Goal: Information Seeking & Learning: Learn about a topic

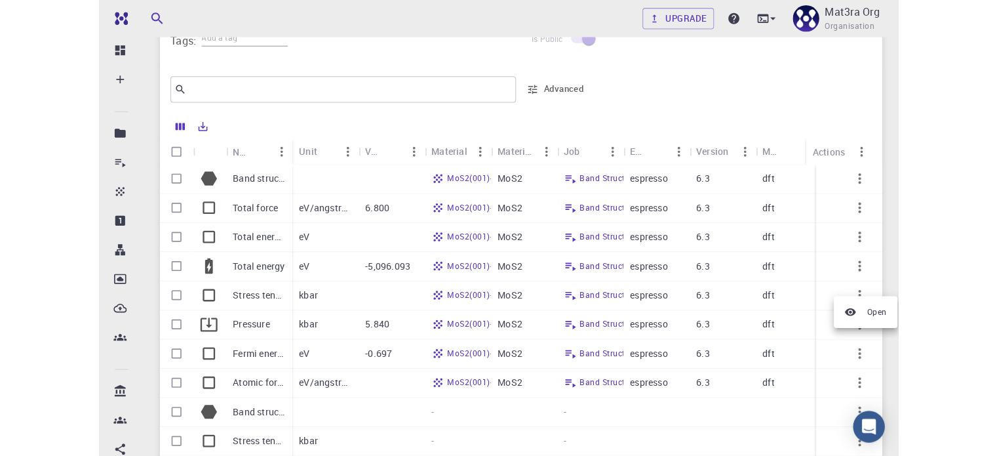
scroll to position [590, 0]
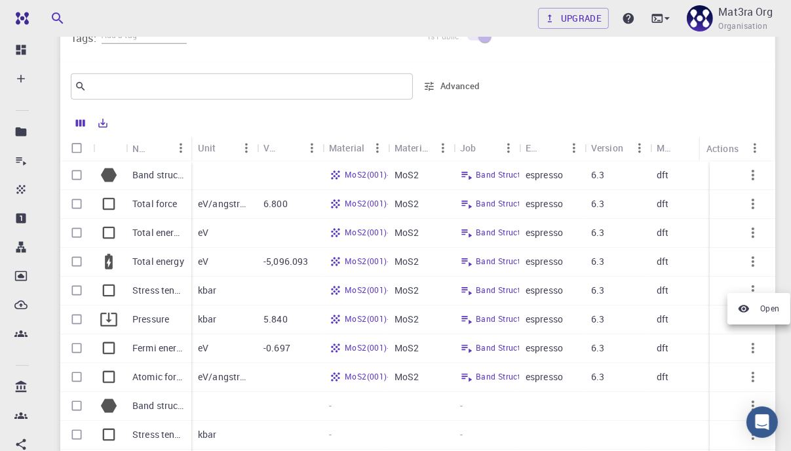
click at [219, 149] on div at bounding box center [395, 225] width 791 height 451
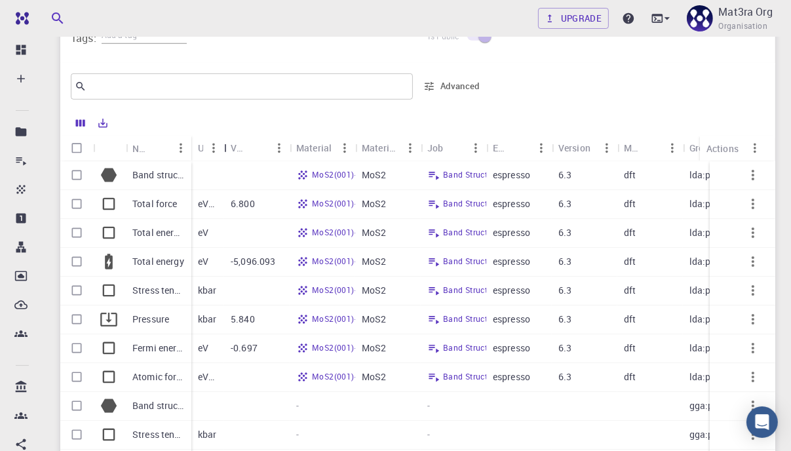
drag, startPoint x: 256, startPoint y: 146, endPoint x: 223, endPoint y: 144, distance: 32.9
click at [223, 144] on div "Unit" at bounding box center [225, 148] width 13 height 26
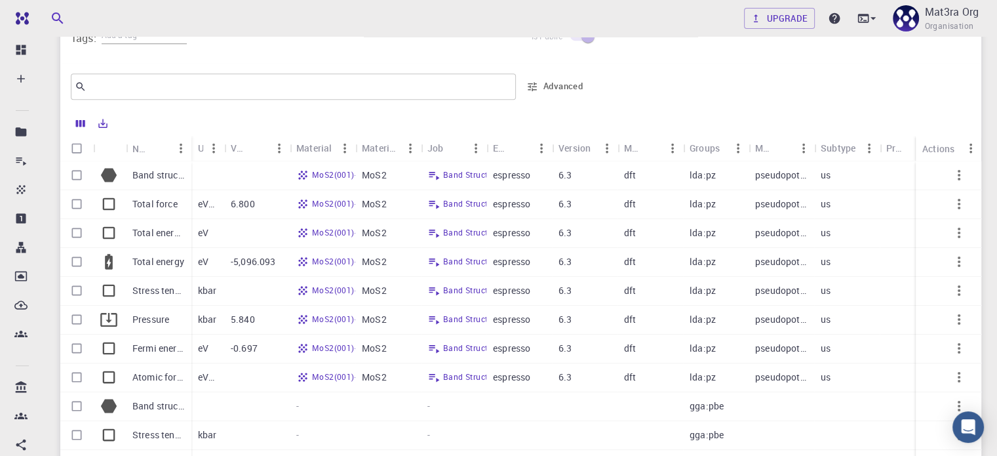
click at [773, 173] on p "pseudopotential" at bounding box center [781, 174] width 52 height 13
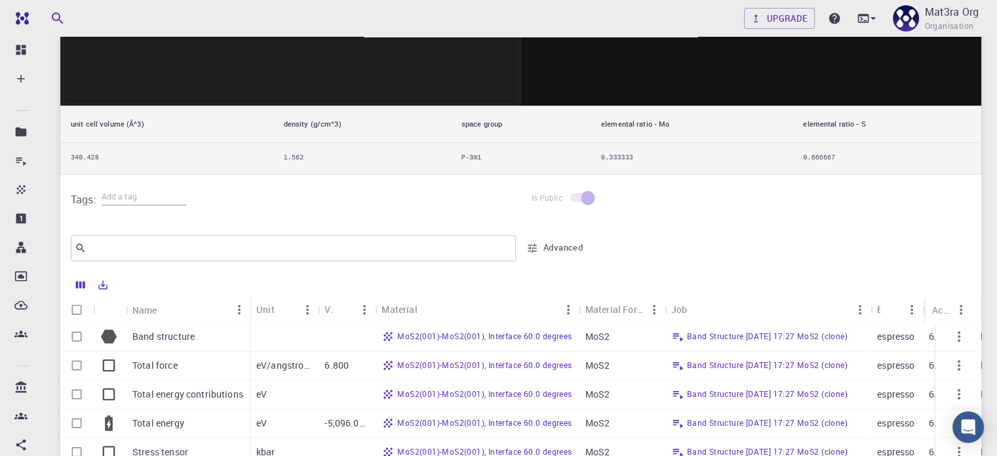
scroll to position [590, 0]
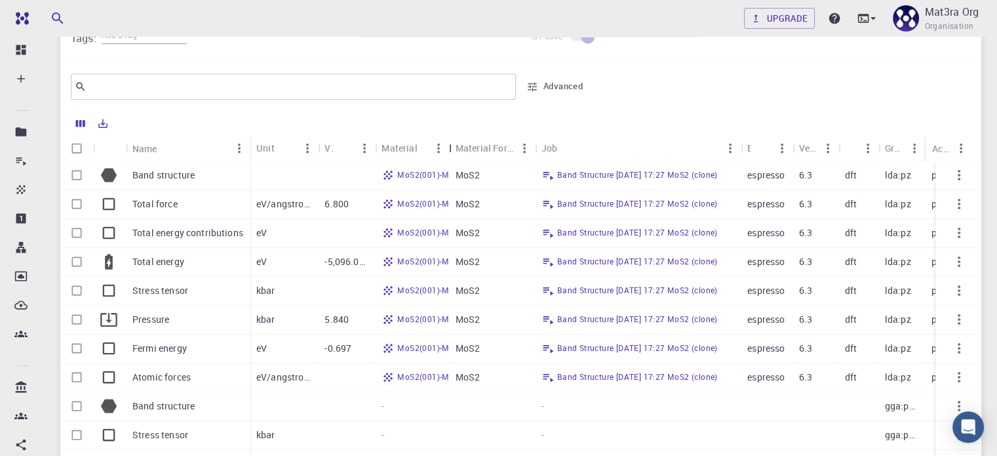
drag, startPoint x: 580, startPoint y: 146, endPoint x: 450, endPoint y: 138, distance: 130.1
click at [450, 138] on div "Material" at bounding box center [450, 148] width 13 height 26
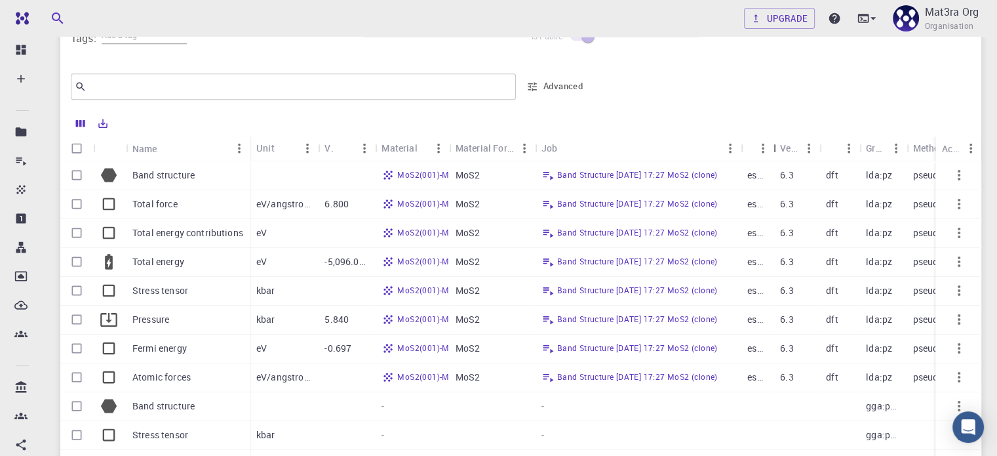
drag, startPoint x: 796, startPoint y: 147, endPoint x: 655, endPoint y: 144, distance: 141.0
click at [655, 144] on div "Unit Value Material Material Formula Job Engine Version Model Groups Method Sub…" at bounding box center [690, 148] width 881 height 26
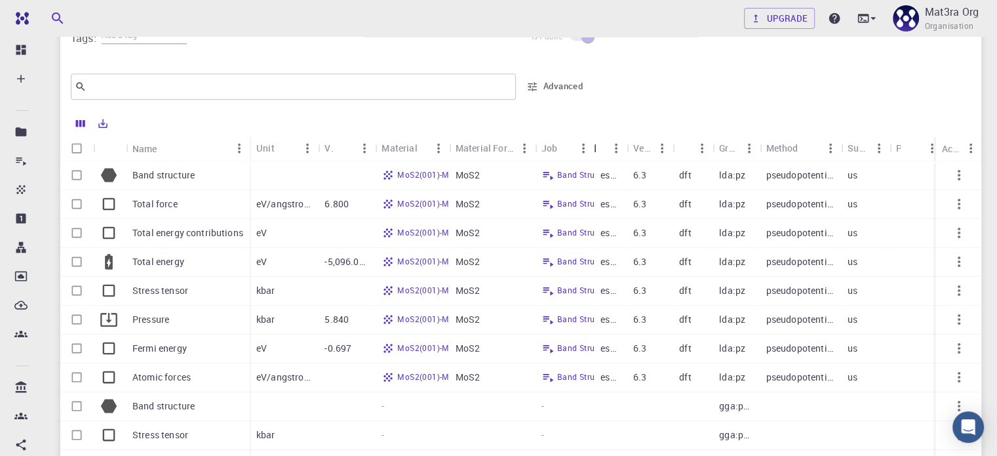
drag, startPoint x: 740, startPoint y: 146, endPoint x: 593, endPoint y: 140, distance: 147.0
click at [593, 140] on div "Job" at bounding box center [595, 148] width 13 height 26
copy div "pseudopotential"
drag, startPoint x: 759, startPoint y: 175, endPoint x: 838, endPoint y: 180, distance: 78.8
click at [791, 180] on div "MoS2(001)-MoS2(001), Interface 60.0 degrees MoS2 Band Structure [DATE] 17:27 Mo…" at bounding box center [681, 175] width 862 height 29
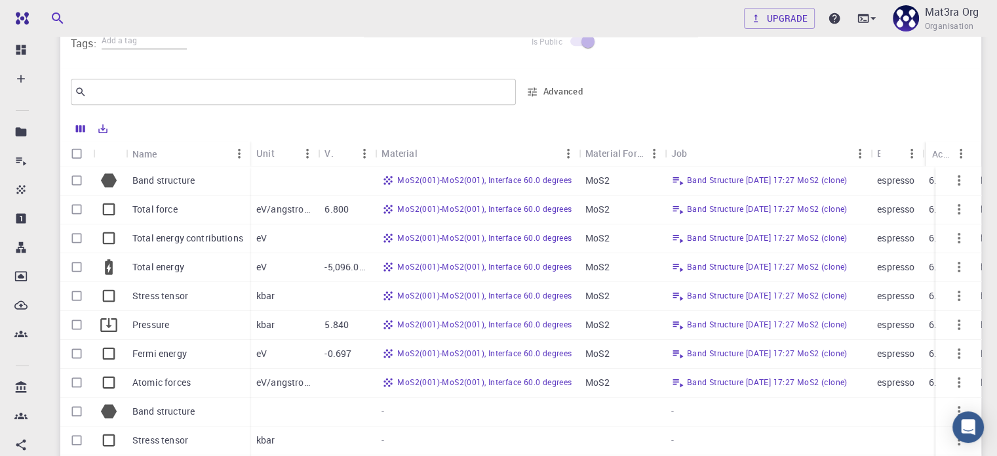
scroll to position [525, 0]
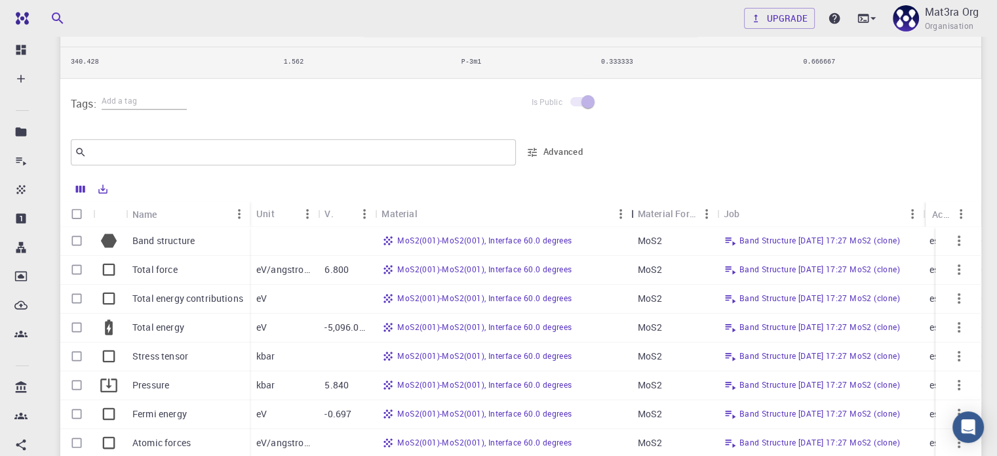
drag, startPoint x: 583, startPoint y: 212, endPoint x: 635, endPoint y: 212, distance: 52.5
click at [635, 212] on div "Material" at bounding box center [632, 214] width 13 height 26
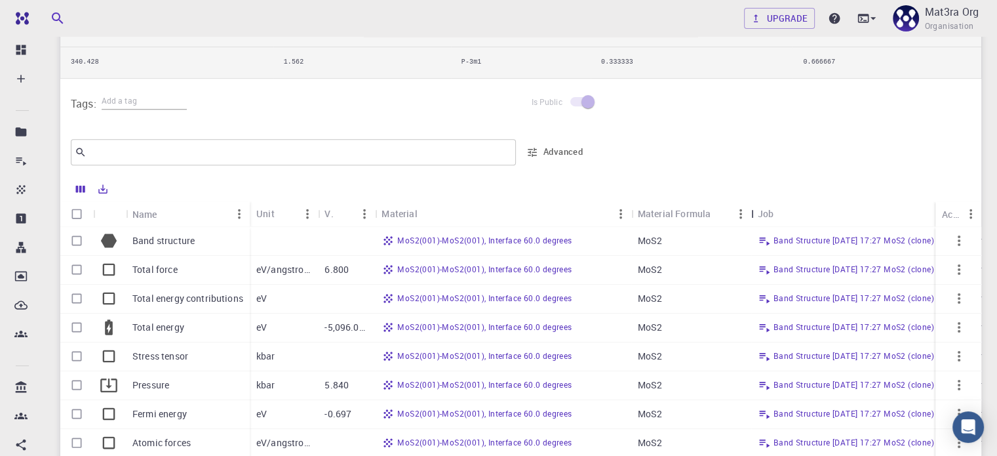
drag, startPoint x: 718, startPoint y: 213, endPoint x: 752, endPoint y: 210, distance: 34.2
click at [752, 210] on div "Material Formula" at bounding box center [752, 214] width 13 height 26
copy link "MoS2(001)-MoS2(001), Interface 60.0 degrees"
drag, startPoint x: 598, startPoint y: 241, endPoint x: 380, endPoint y: 247, distance: 217.8
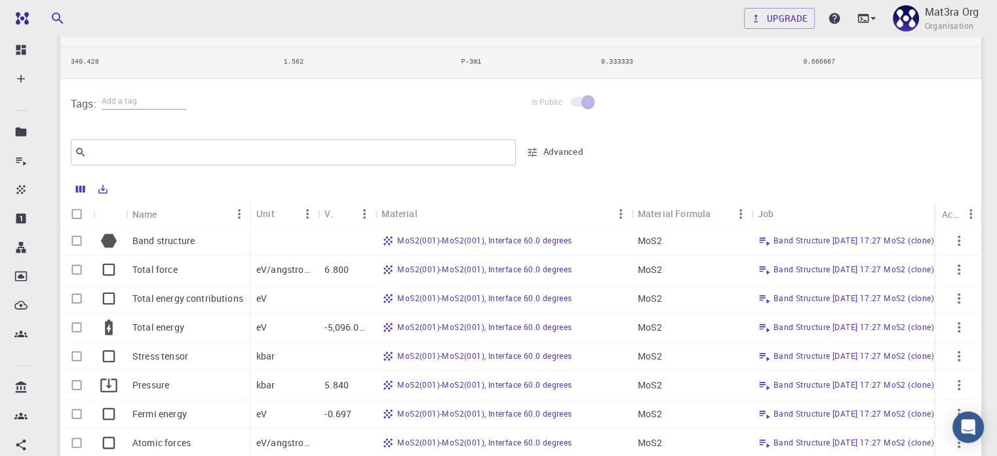
click at [380, 247] on div "MoS2(001)-MoS2(001), Interface 60.0 degrees" at bounding box center [503, 241] width 256 height 29
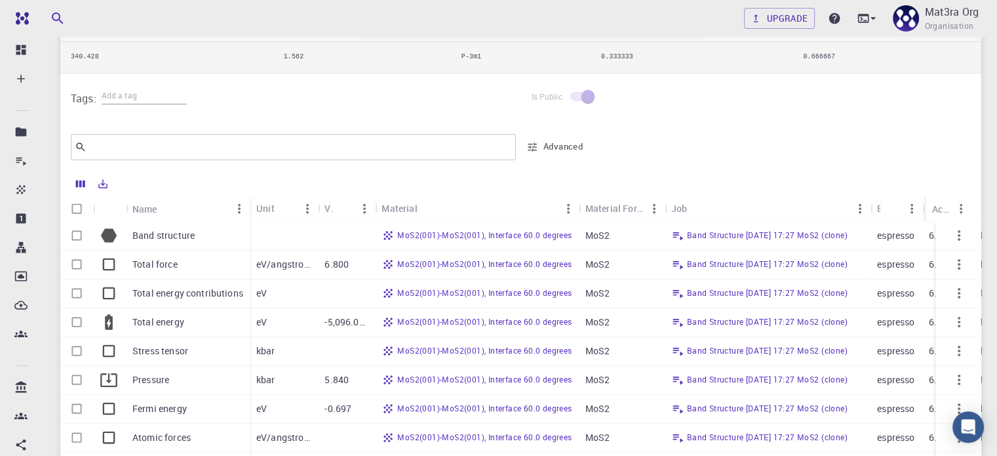
scroll to position [525, 0]
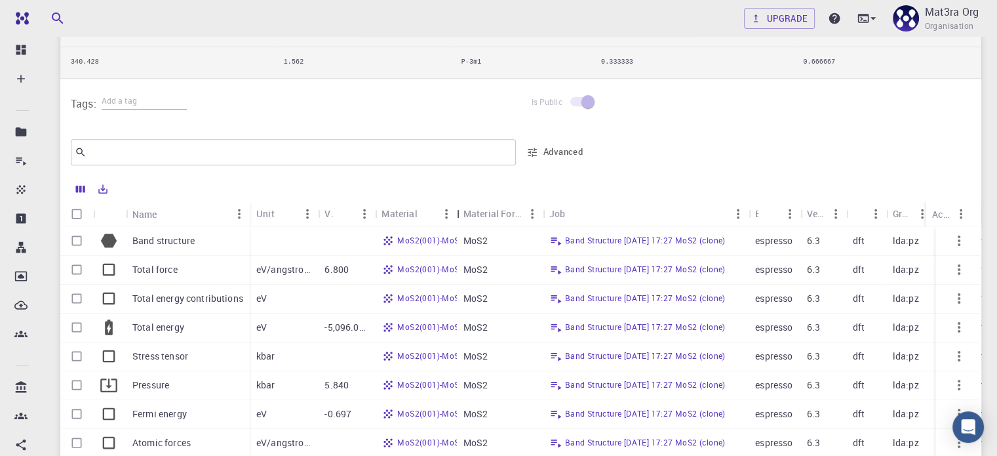
drag, startPoint x: 582, startPoint y: 214, endPoint x: 572, endPoint y: 218, distance: 10.6
click at [460, 212] on div "Material" at bounding box center [458, 214] width 13 height 26
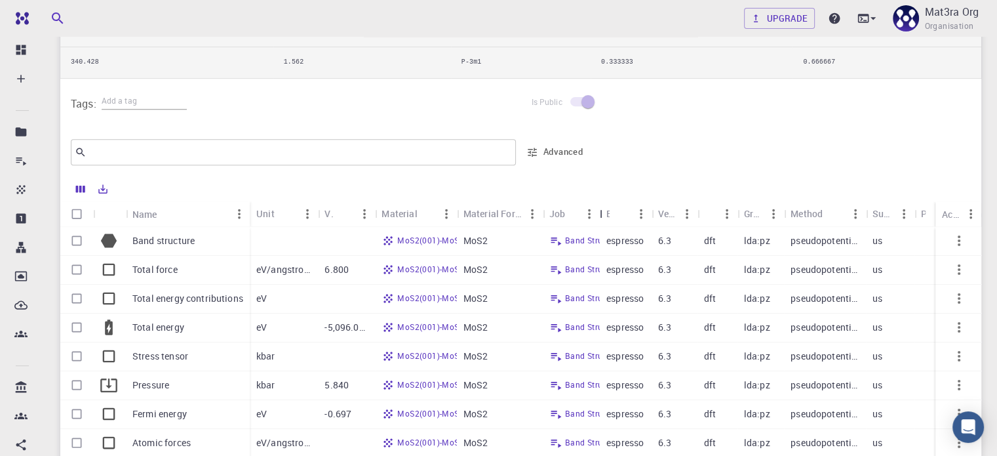
drag, startPoint x: 747, startPoint y: 210, endPoint x: 592, endPoint y: 207, distance: 154.8
click at [595, 207] on div "Job" at bounding box center [601, 214] width 13 height 26
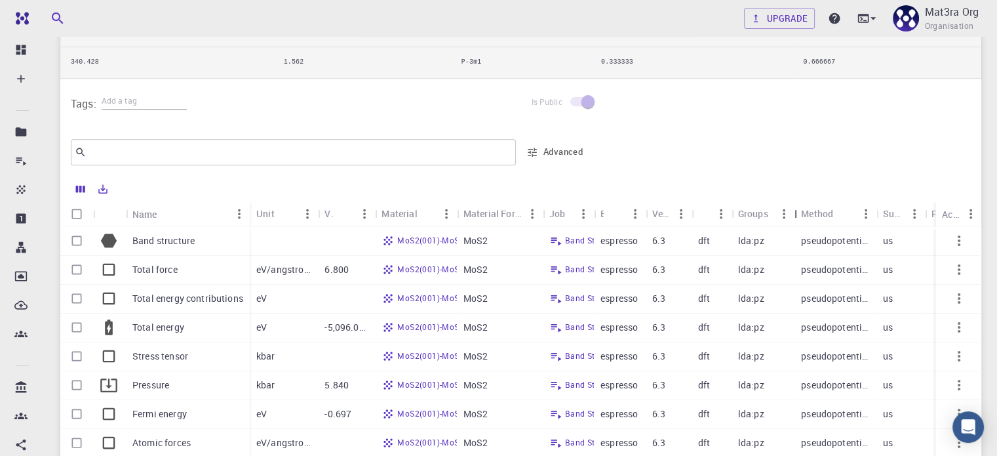
drag, startPoint x: 778, startPoint y: 211, endPoint x: 795, endPoint y: 212, distance: 16.4
click at [791, 212] on div "Groups" at bounding box center [795, 214] width 13 height 26
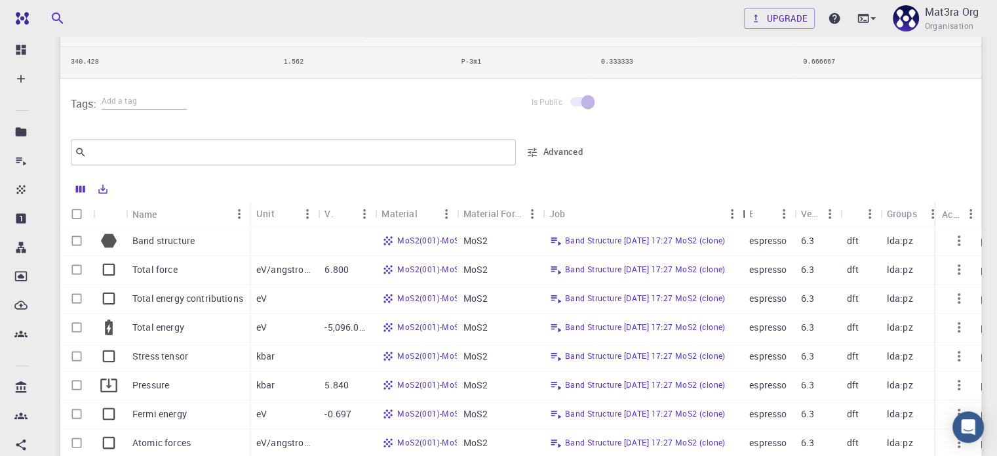
drag, startPoint x: 597, startPoint y: 214, endPoint x: 745, endPoint y: 210, distance: 148.9
click at [745, 210] on div "Job" at bounding box center [744, 214] width 13 height 26
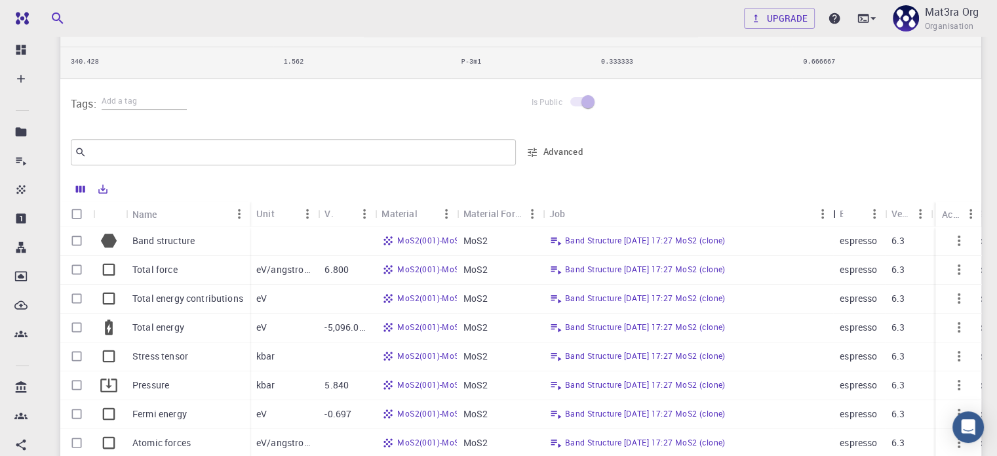
drag, startPoint x: 742, startPoint y: 212, endPoint x: 730, endPoint y: 251, distance: 41.1
click at [791, 216] on div "Job" at bounding box center [834, 214] width 13 height 26
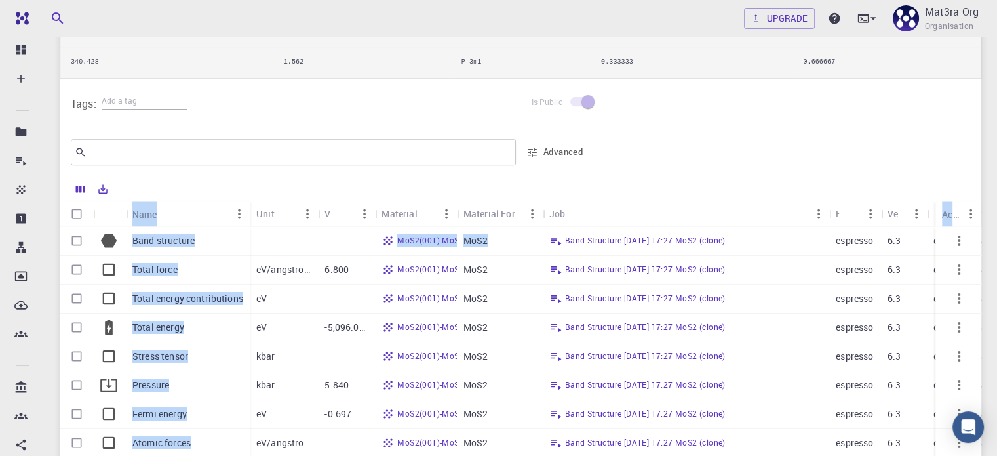
drag, startPoint x: 760, startPoint y: 241, endPoint x: 655, endPoint y: 188, distance: 117.6
click at [655, 188] on div "Name Unit Value Material Material Formula Job Engine Version Model Groups Metho…" at bounding box center [520, 464] width 921 height 576
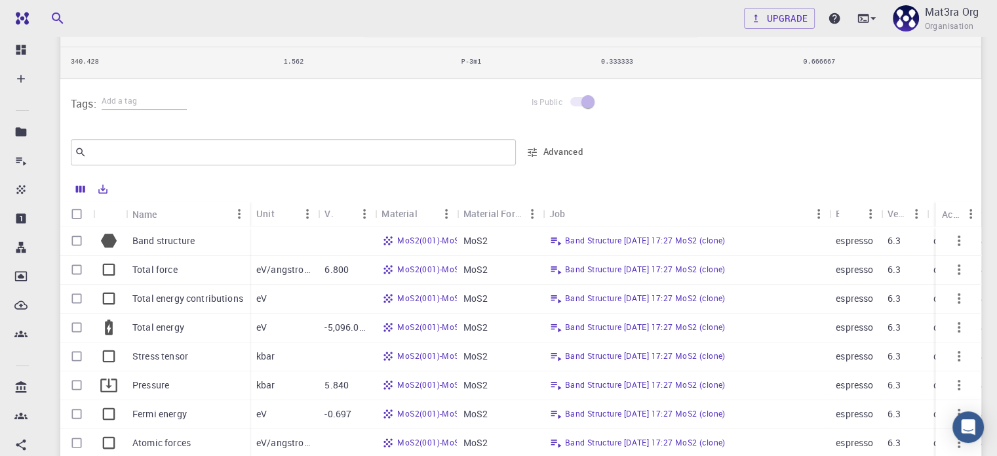
click at [662, 168] on div "​ Advanced" at bounding box center [520, 152] width 921 height 47
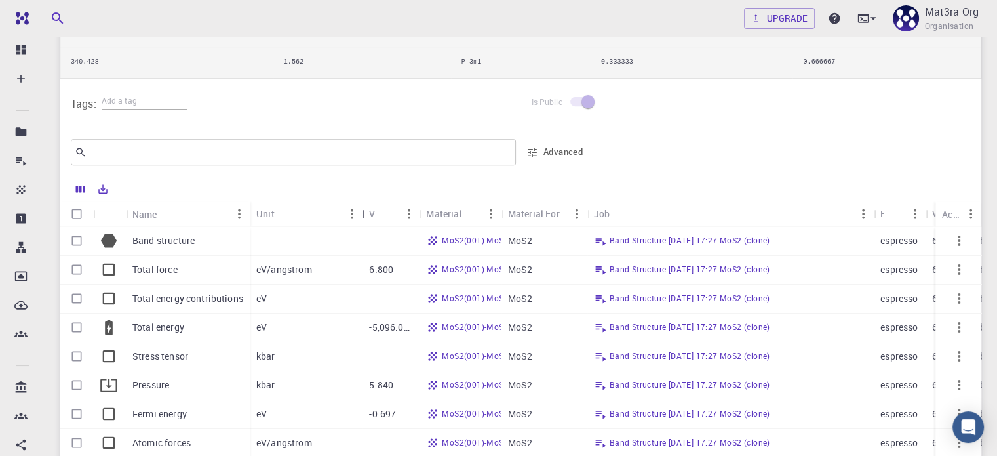
drag, startPoint x: 315, startPoint y: 212, endPoint x: 359, endPoint y: 220, distance: 45.3
click at [359, 220] on div "Unit" at bounding box center [363, 214] width 13 height 26
click at [791, 239] on icon "button" at bounding box center [959, 241] width 16 height 16
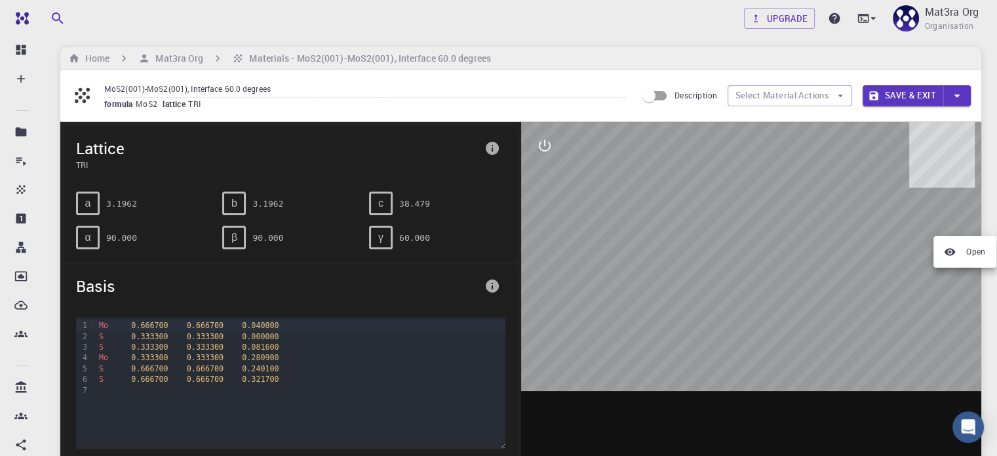
scroll to position [0, 0]
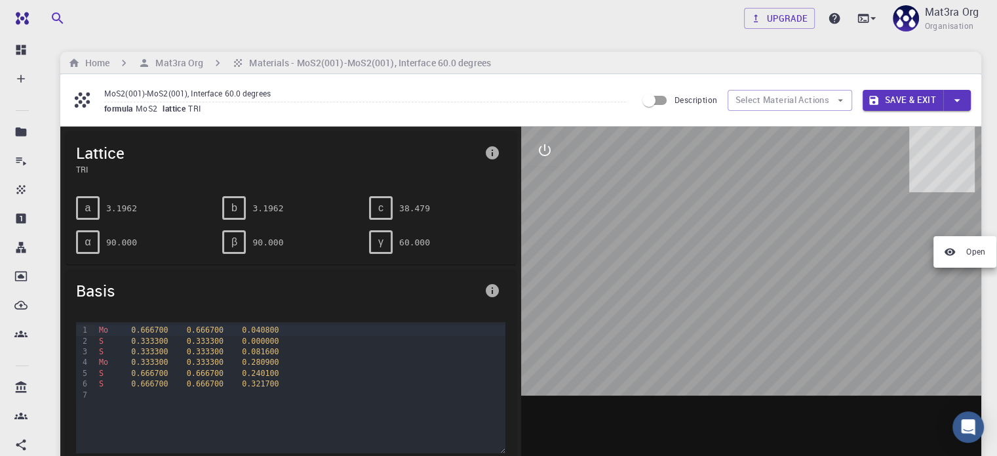
click at [165, 64] on div at bounding box center [498, 228] width 997 height 456
click at [174, 61] on h6 "Mat3ra Org" at bounding box center [176, 63] width 53 height 14
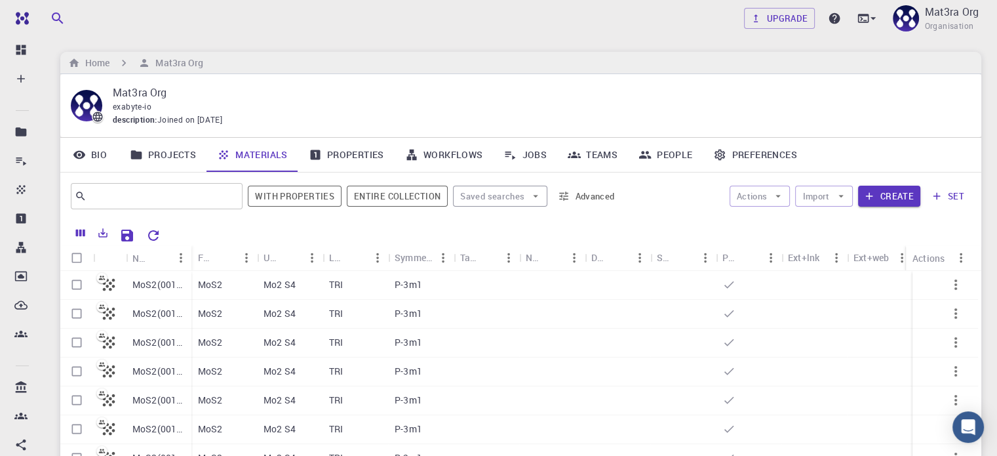
click at [176, 153] on link "Projects" at bounding box center [162, 155] width 87 height 34
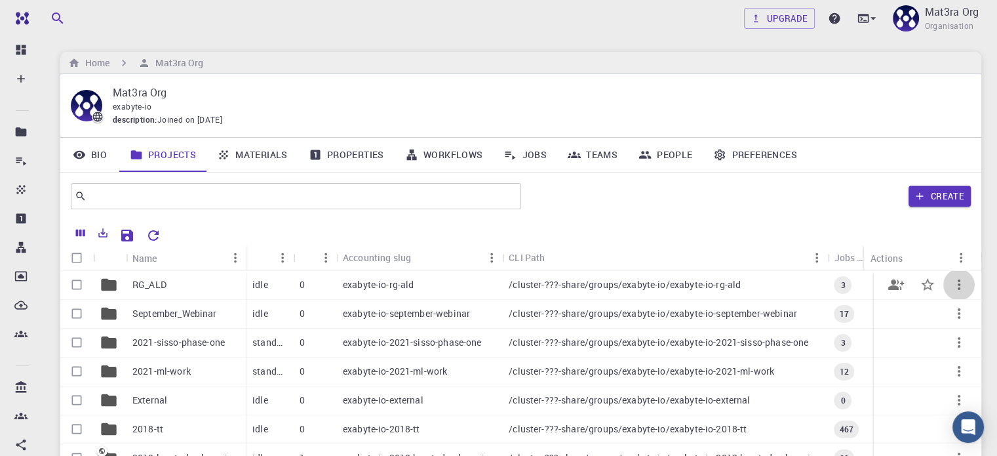
click at [791, 285] on icon "button" at bounding box center [959, 285] width 16 height 16
click at [486, 255] on div at bounding box center [498, 228] width 997 height 456
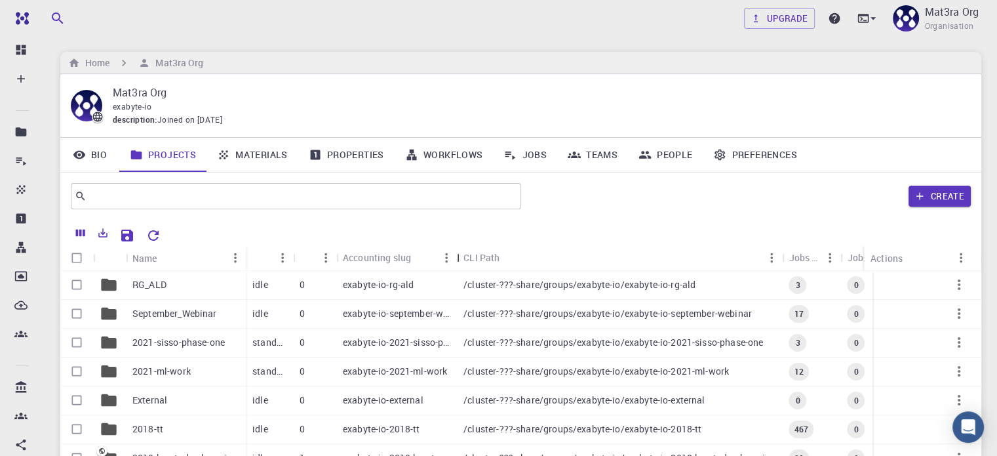
drag, startPoint x: 508, startPoint y: 256, endPoint x: 462, endPoint y: 251, distance: 46.8
click at [462, 251] on div "Accounting slug" at bounding box center [458, 258] width 13 height 26
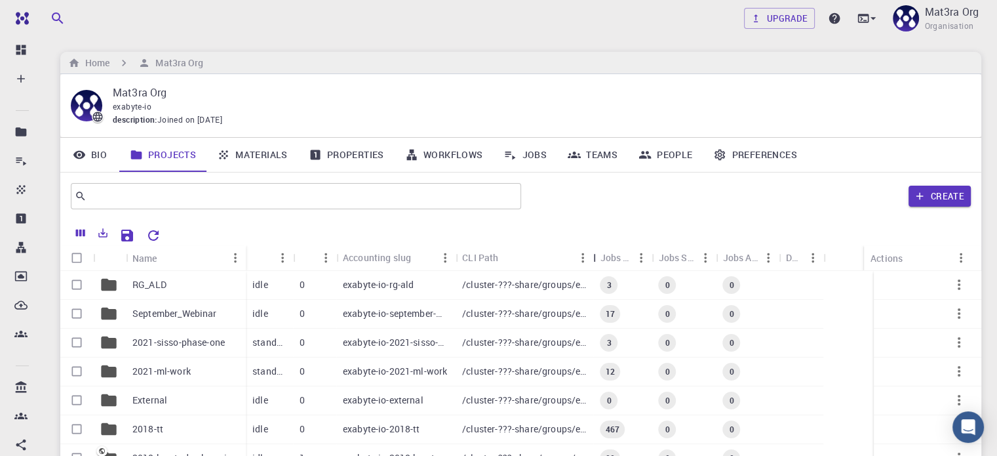
drag, startPoint x: 782, startPoint y: 254, endPoint x: 594, endPoint y: 249, distance: 187.6
click at [594, 249] on div "CLI Path" at bounding box center [595, 258] width 13 height 26
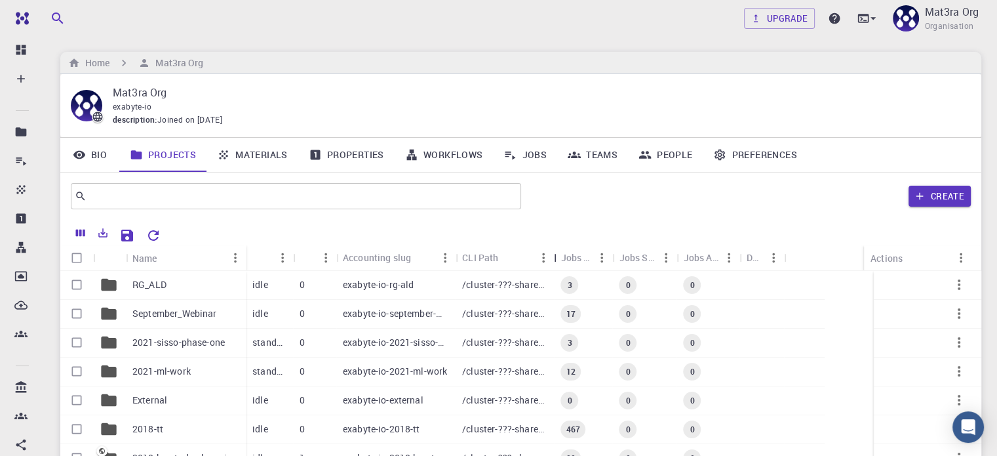
drag, startPoint x: 595, startPoint y: 257, endPoint x: 557, endPoint y: 254, distance: 38.8
click at [557, 254] on div "CLI Path" at bounding box center [555, 258] width 13 height 26
click at [791, 284] on icon "button" at bounding box center [959, 285] width 16 height 16
click at [791, 220] on div at bounding box center [498, 228] width 997 height 456
click at [437, 148] on link "Workflows" at bounding box center [444, 155] width 99 height 34
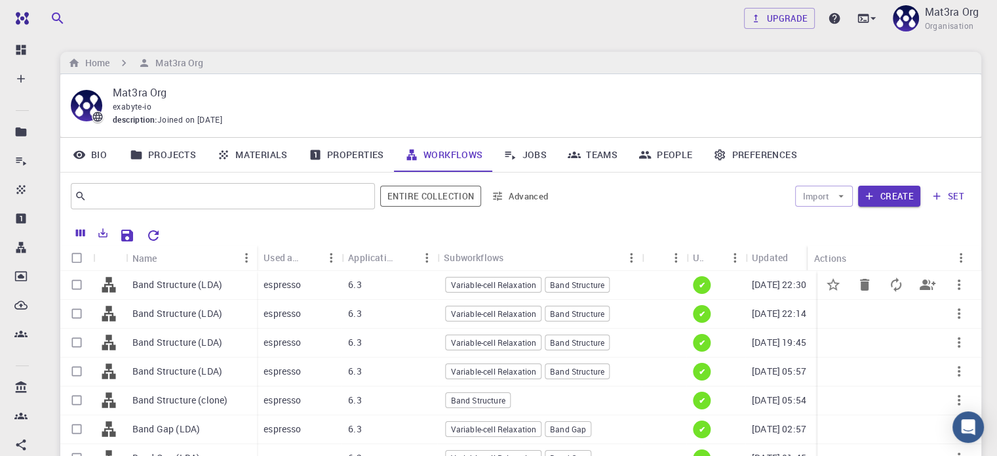
click at [791, 285] on icon "button" at bounding box center [959, 285] width 16 height 16
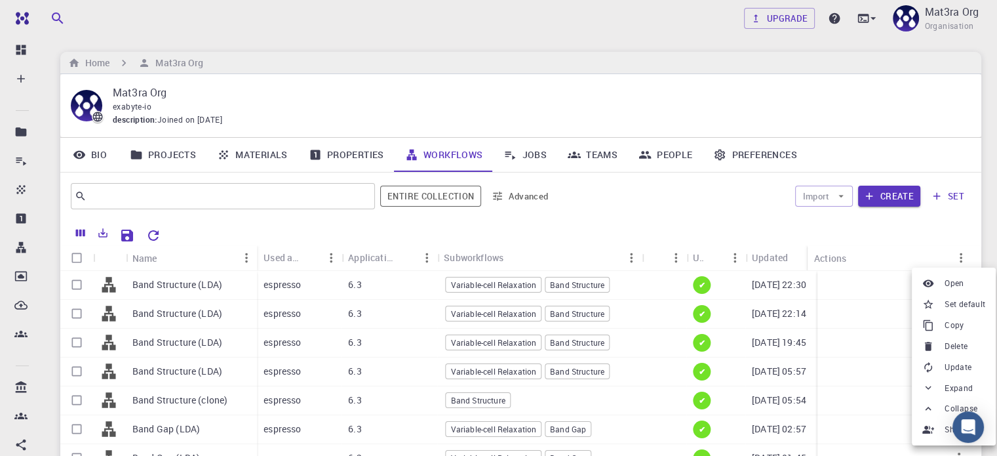
click at [536, 155] on div at bounding box center [498, 228] width 997 height 456
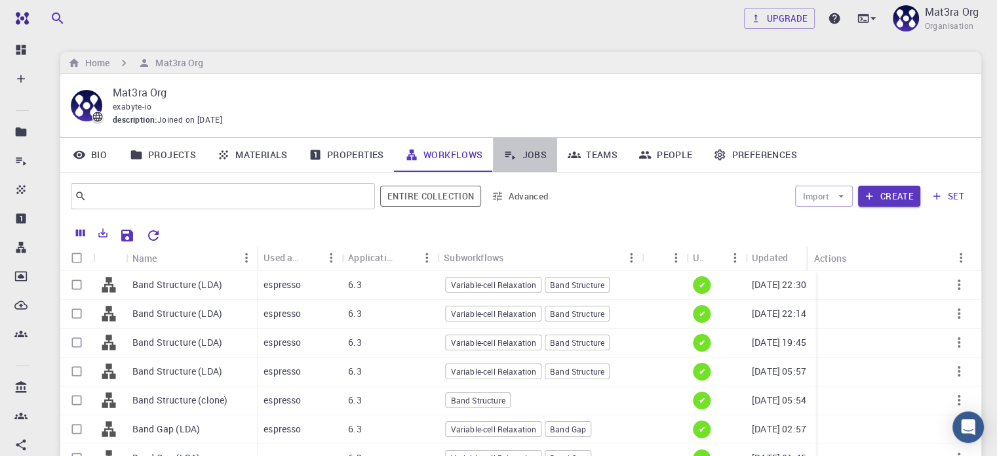
click at [530, 154] on link "Jobs" at bounding box center [525, 155] width 64 height 34
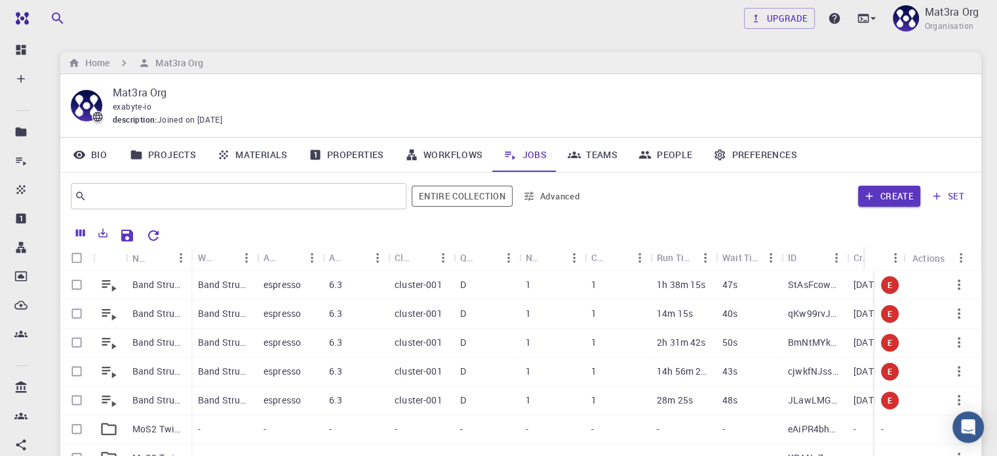
click at [791, 259] on icon "Sort" at bounding box center [882, 257] width 14 height 14
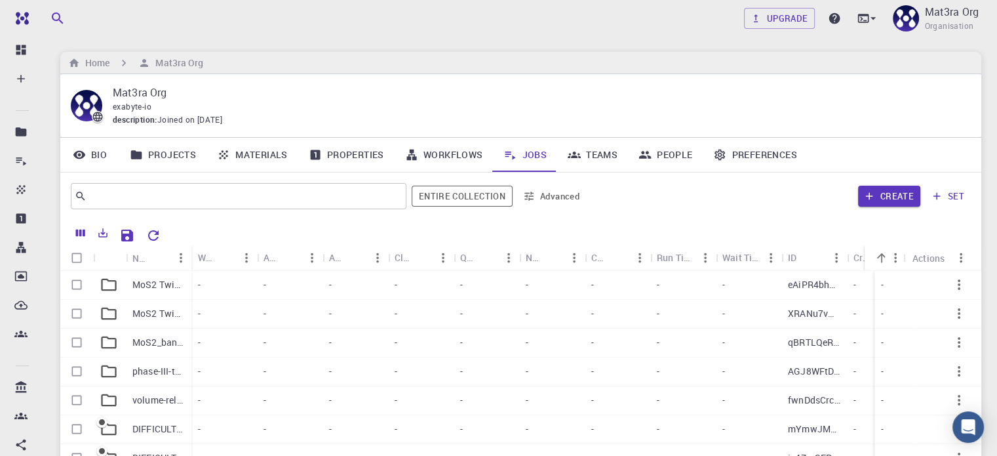
click at [791, 260] on icon "Sort" at bounding box center [882, 257] width 14 height 14
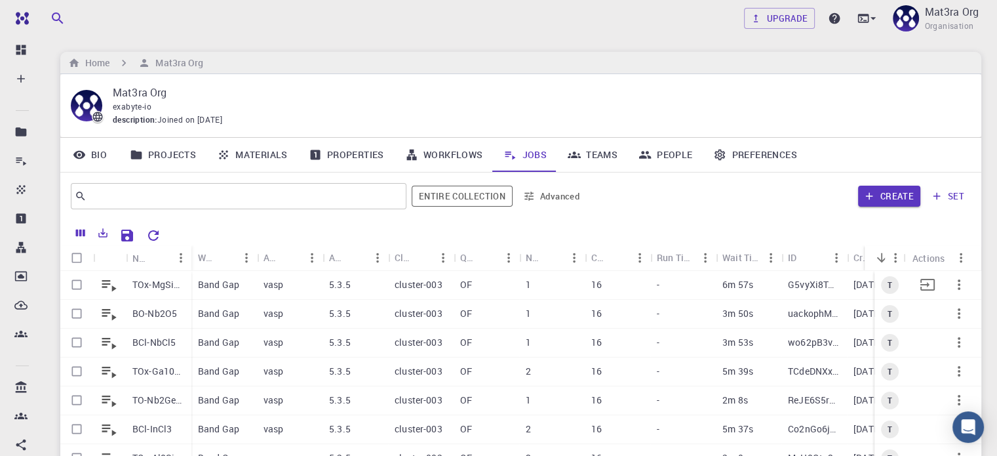
click at [791, 283] on icon "button" at bounding box center [959, 285] width 16 height 16
